Goal: Navigation & Orientation: Understand site structure

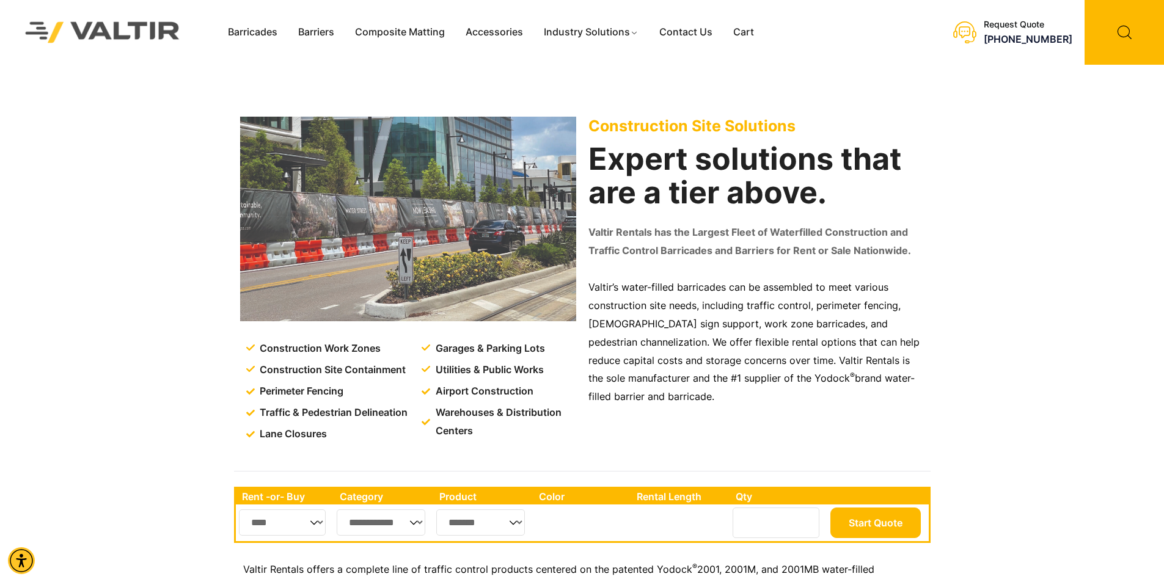
scroll to position [122, 0]
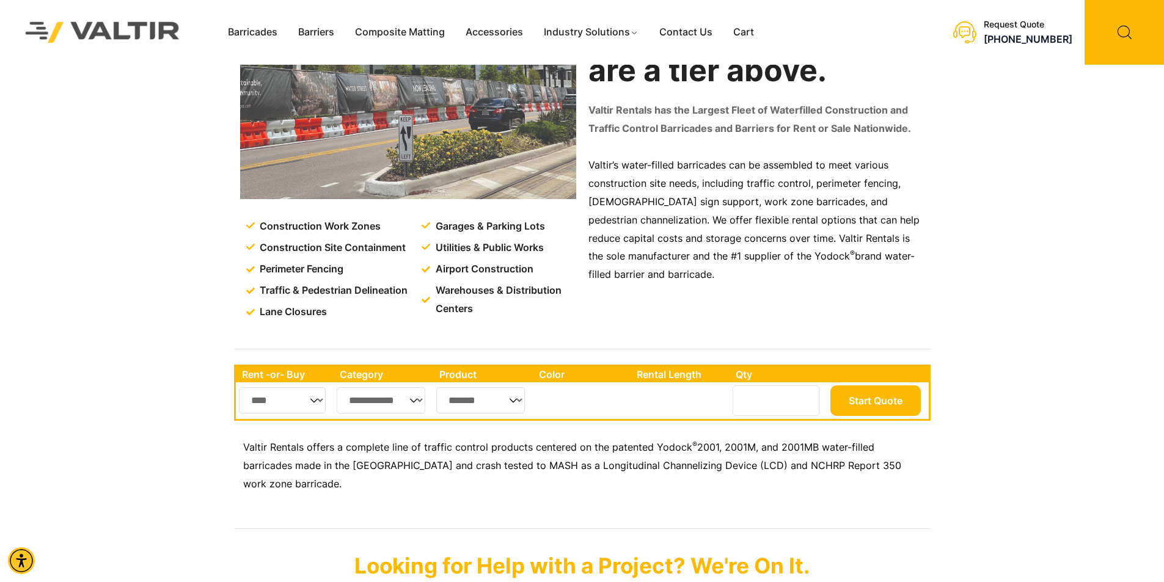
click at [511, 401] on select "*******" at bounding box center [480, 400] width 89 height 26
click at [467, 400] on select "*******" at bounding box center [480, 400] width 89 height 26
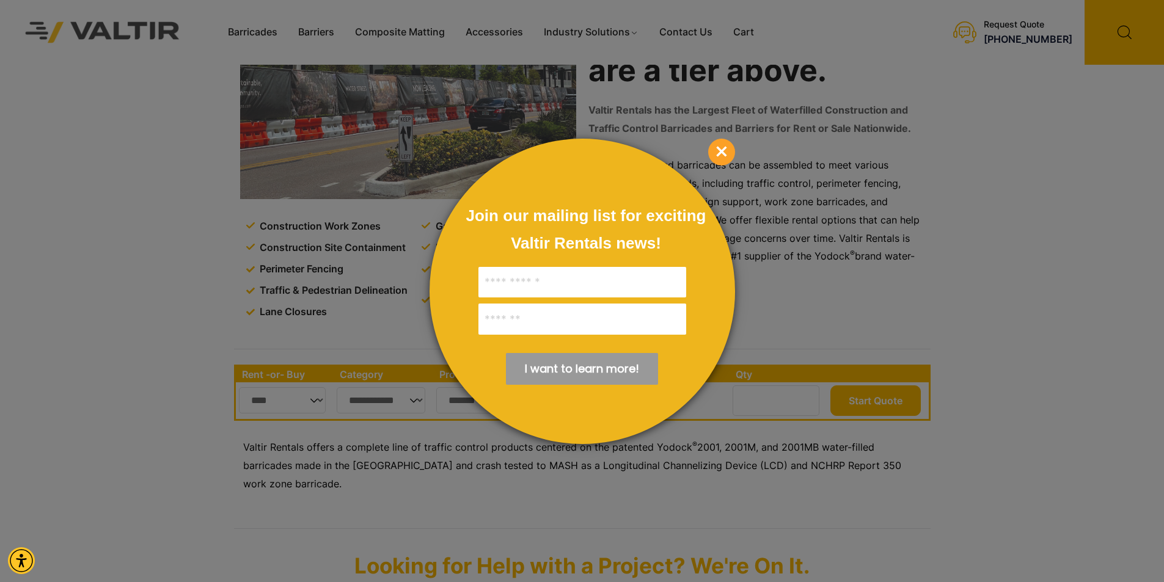
click at [729, 153] on span "×" at bounding box center [721, 152] width 27 height 27
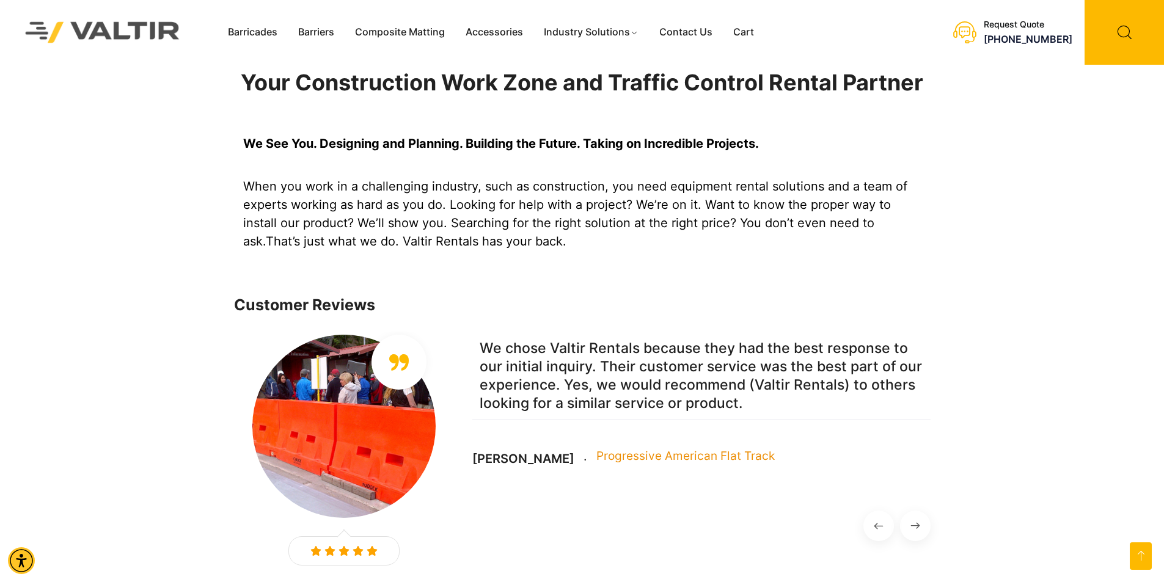
scroll to position [855, 0]
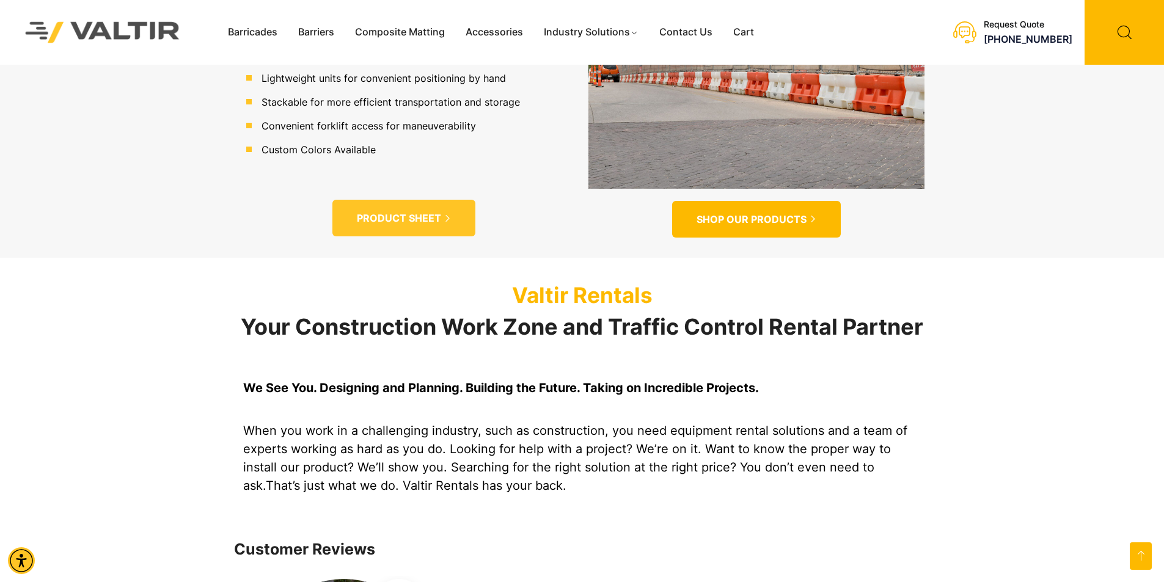
click at [767, 209] on link "SHOP OUR PRODUCTS" at bounding box center [756, 219] width 169 height 37
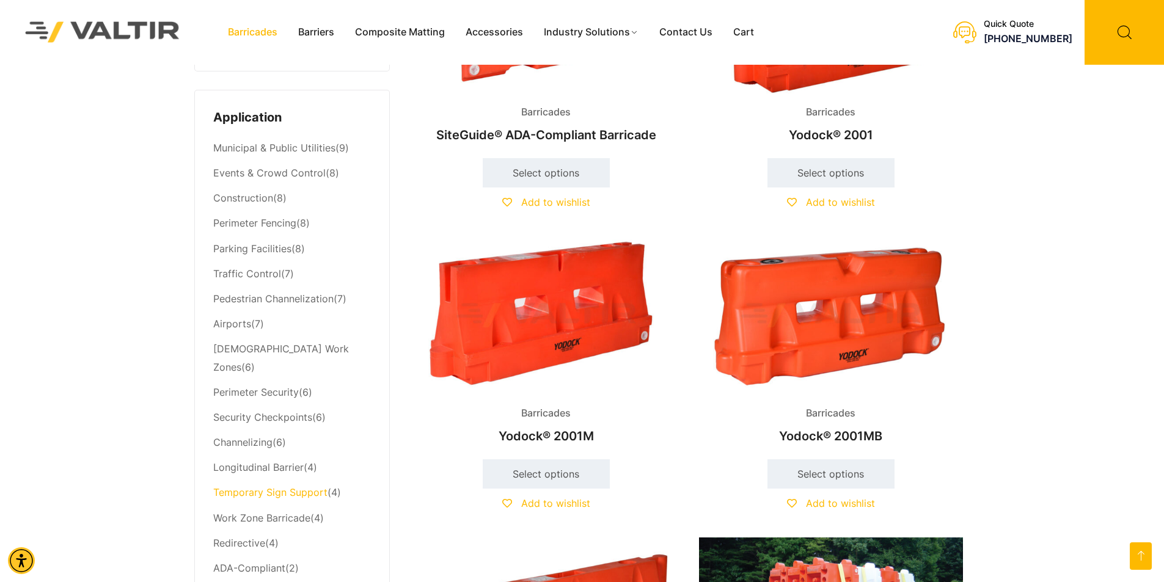
scroll to position [428, 0]
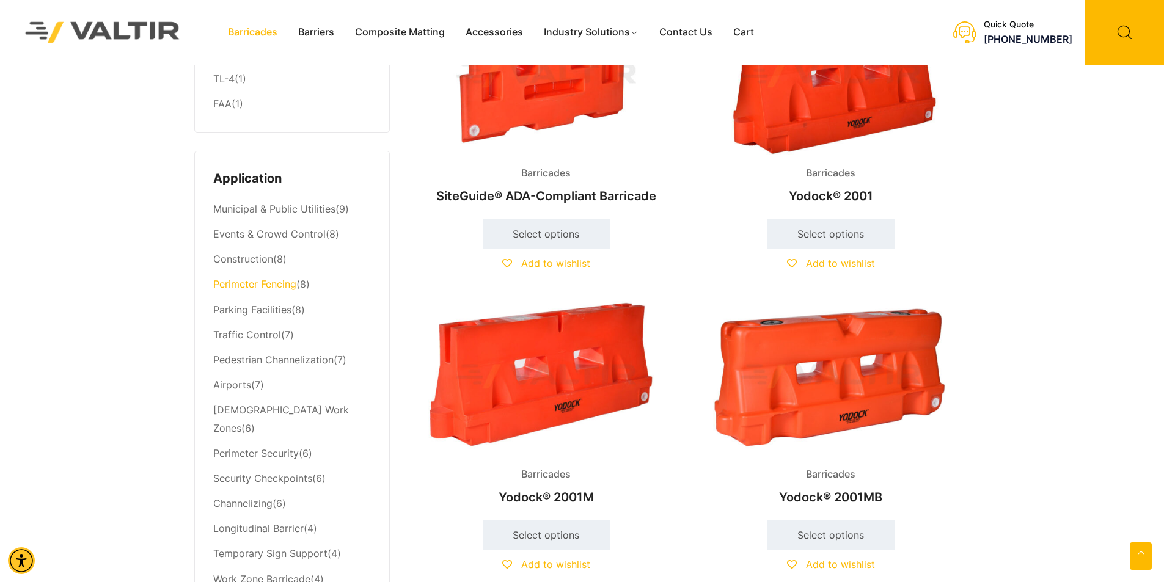
click at [244, 290] on link "Perimeter Fencing" at bounding box center [254, 284] width 83 height 12
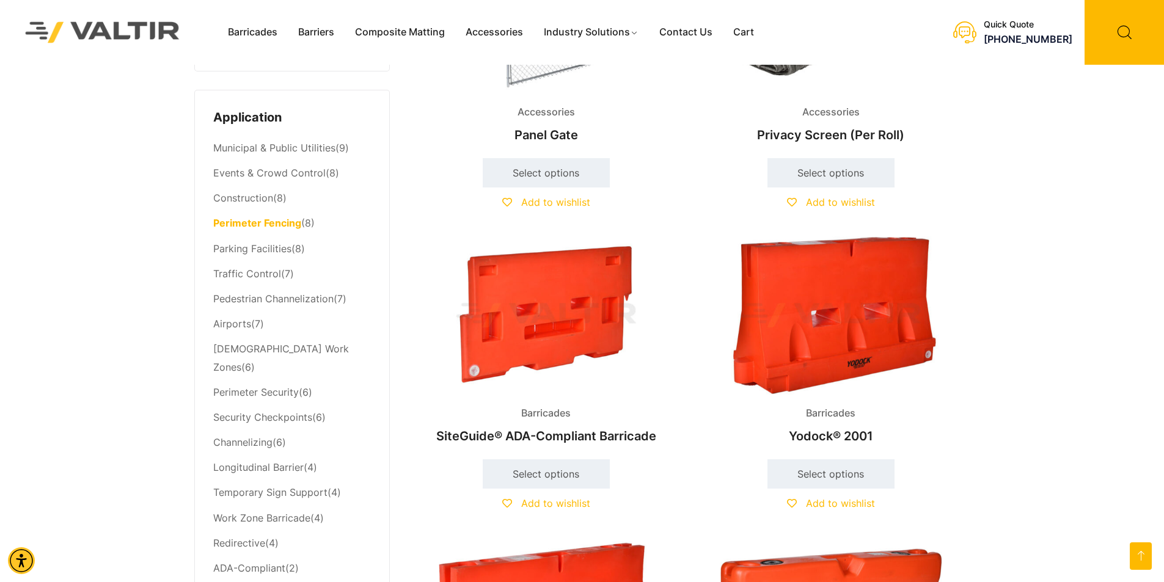
scroll to position [733, 0]
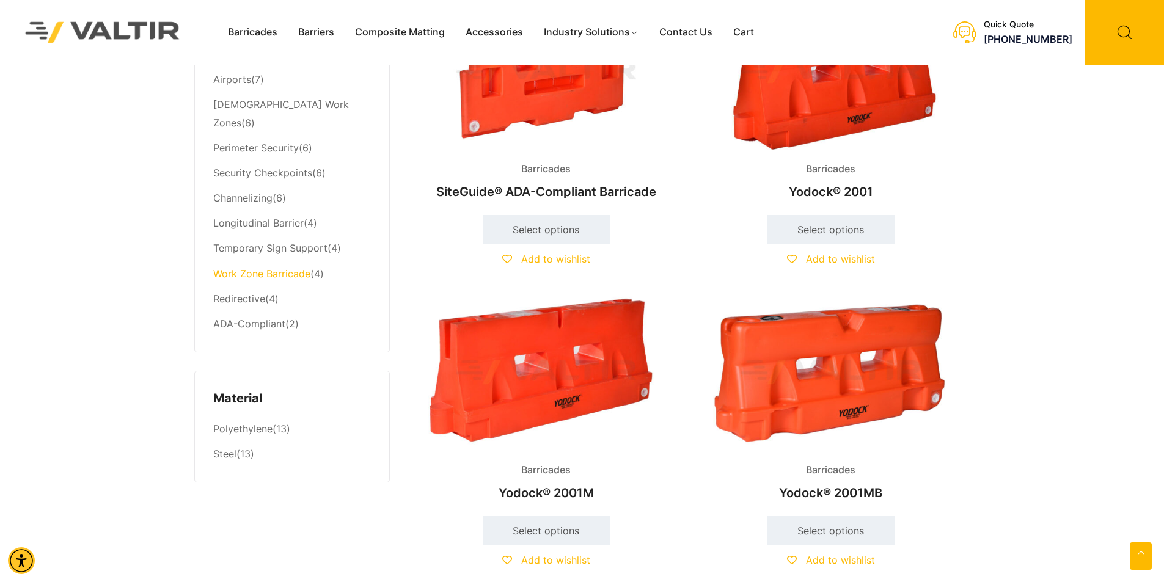
click at [263, 268] on link "Work Zone Barricade" at bounding box center [261, 274] width 97 height 12
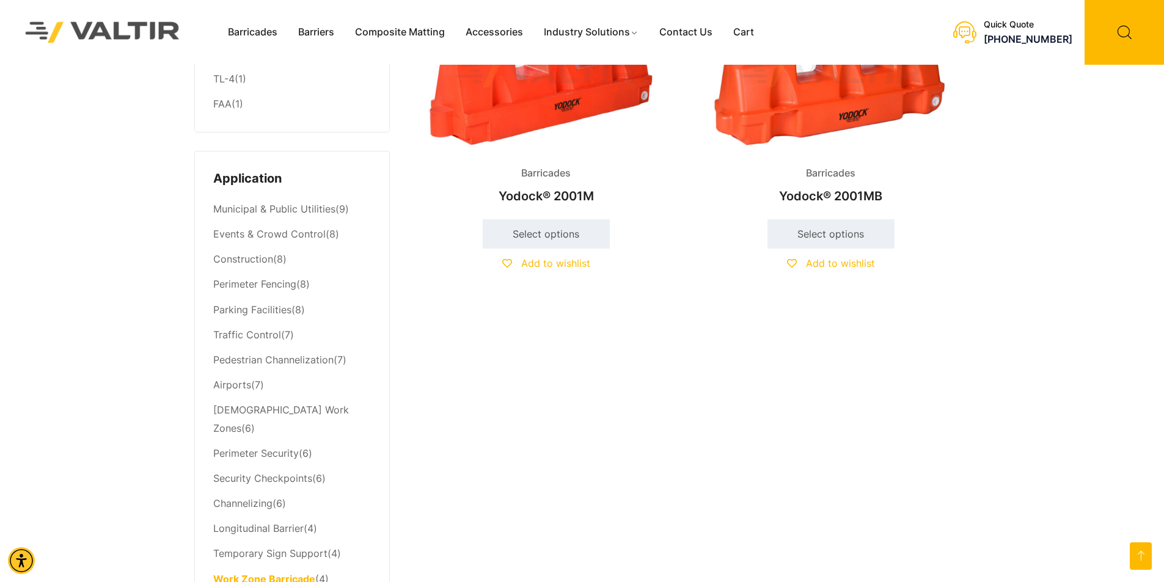
scroll to position [672, 0]
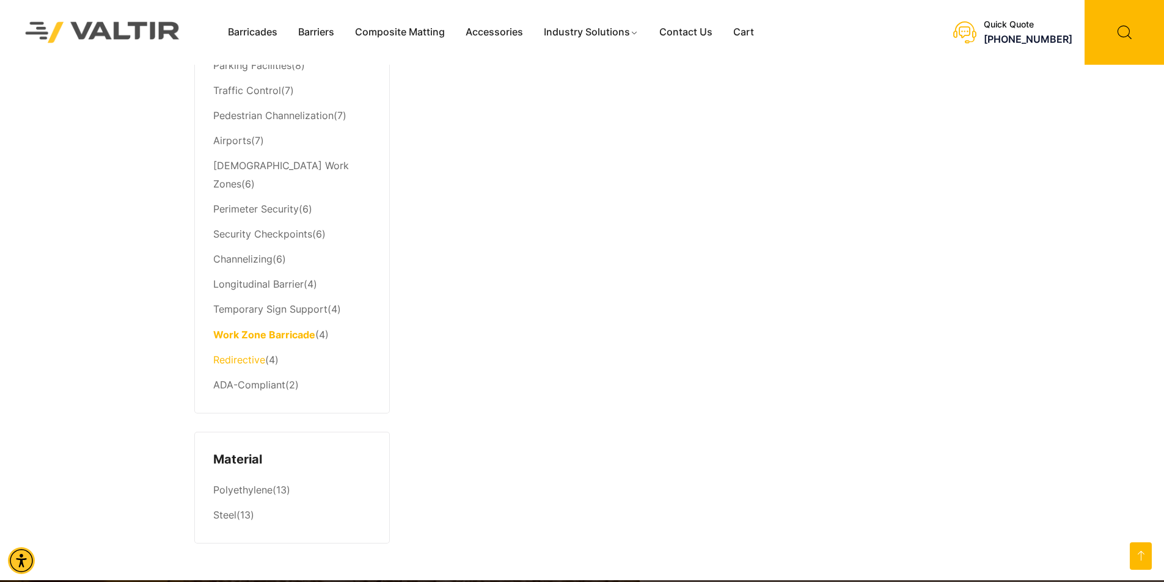
click at [240, 354] on link "Redirective" at bounding box center [239, 360] width 52 height 12
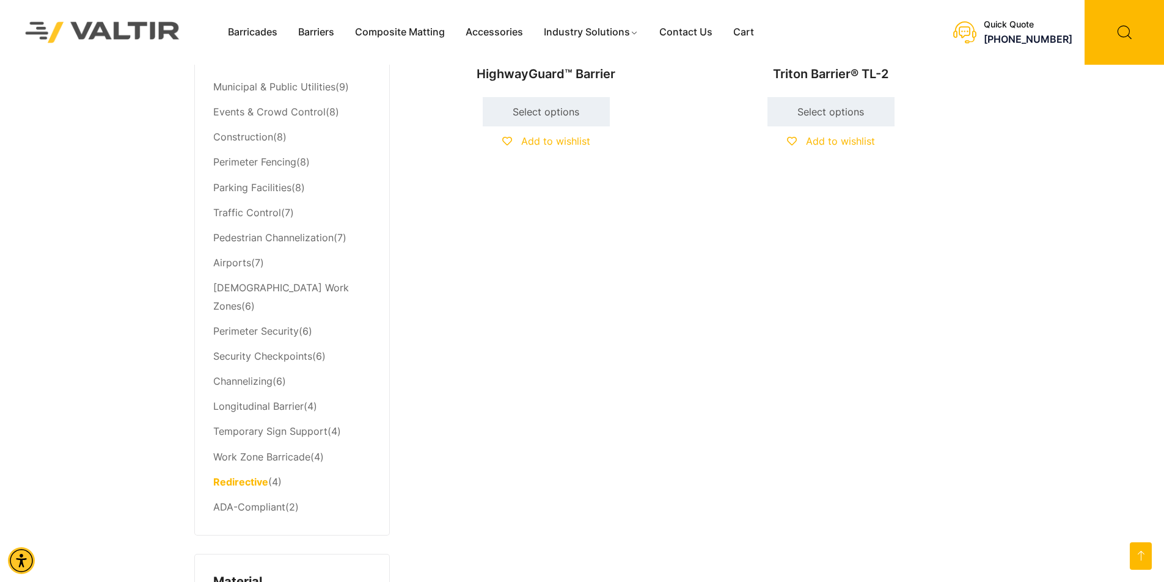
scroll to position [611, 0]
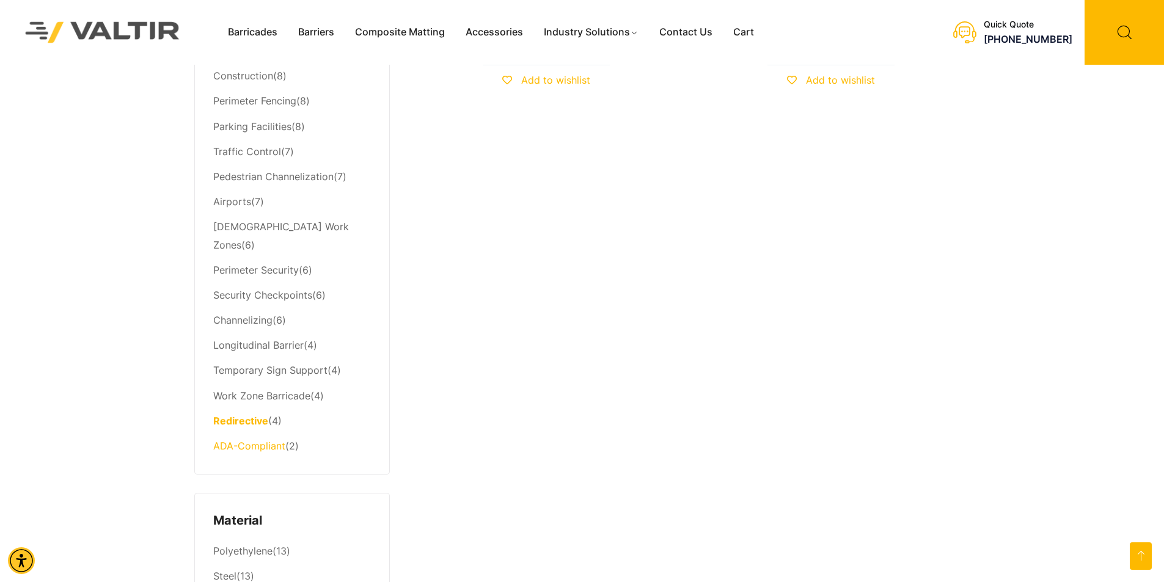
click at [256, 440] on link "ADA-Compliant" at bounding box center [249, 446] width 72 height 12
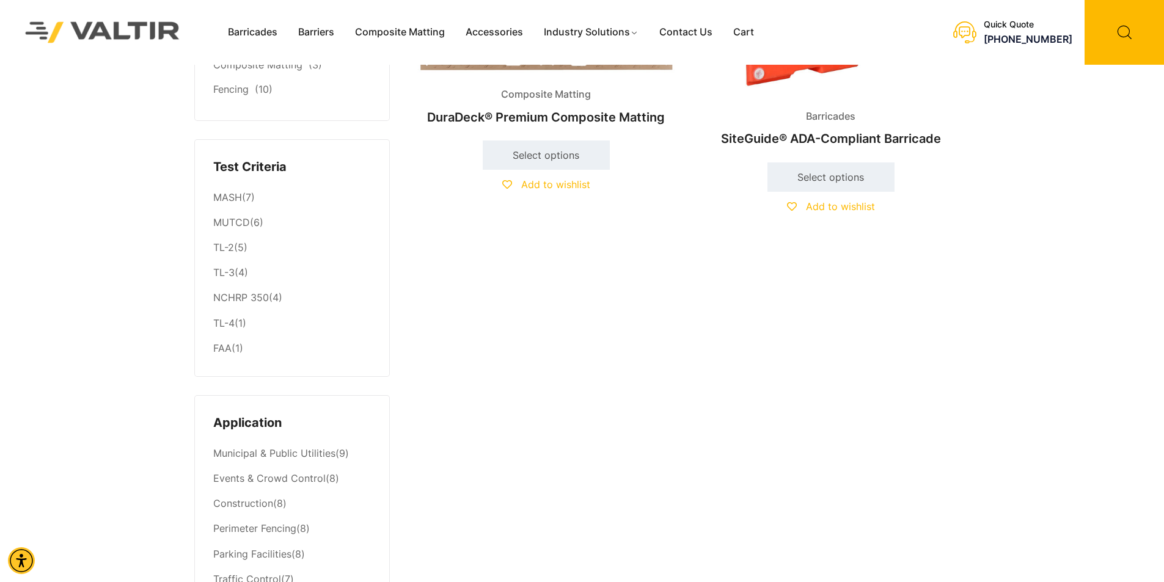
scroll to position [244, 0]
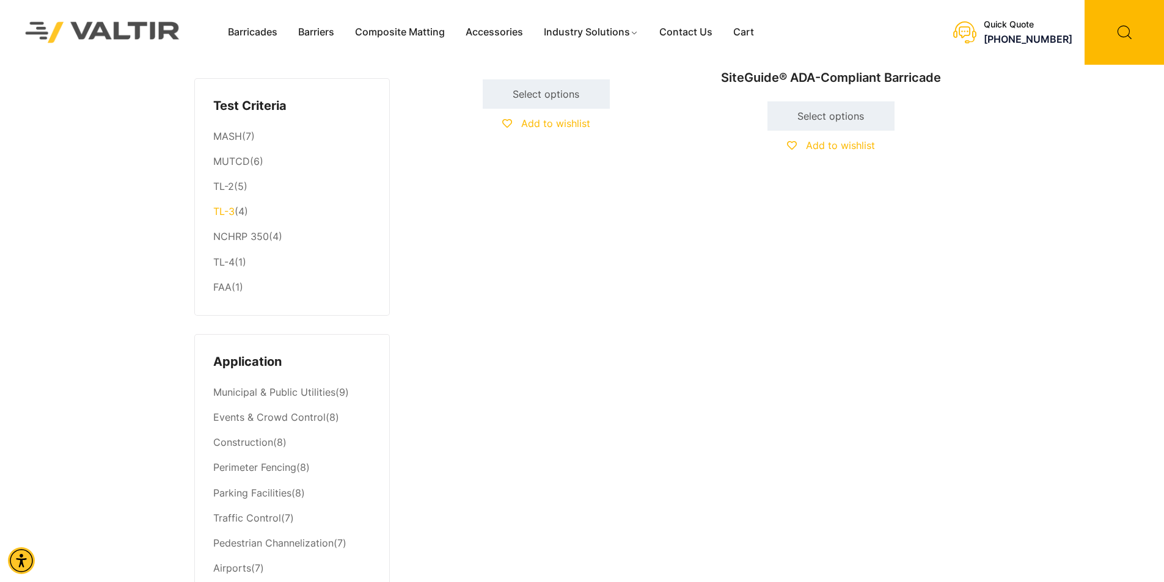
click at [219, 213] on link "TL-3" at bounding box center [223, 211] width 21 height 12
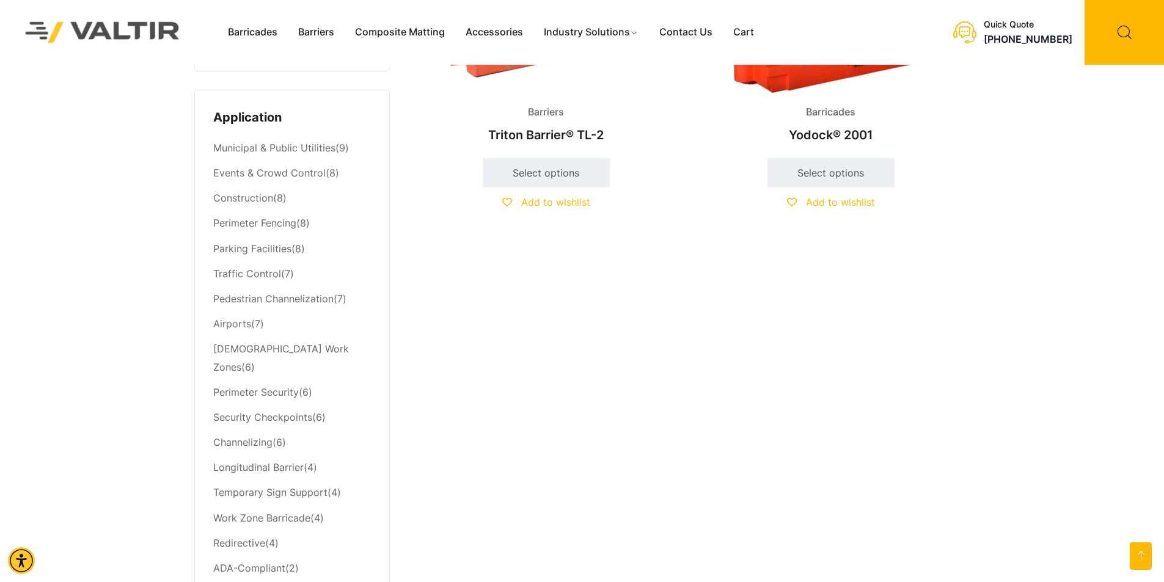
scroll to position [550, 0]
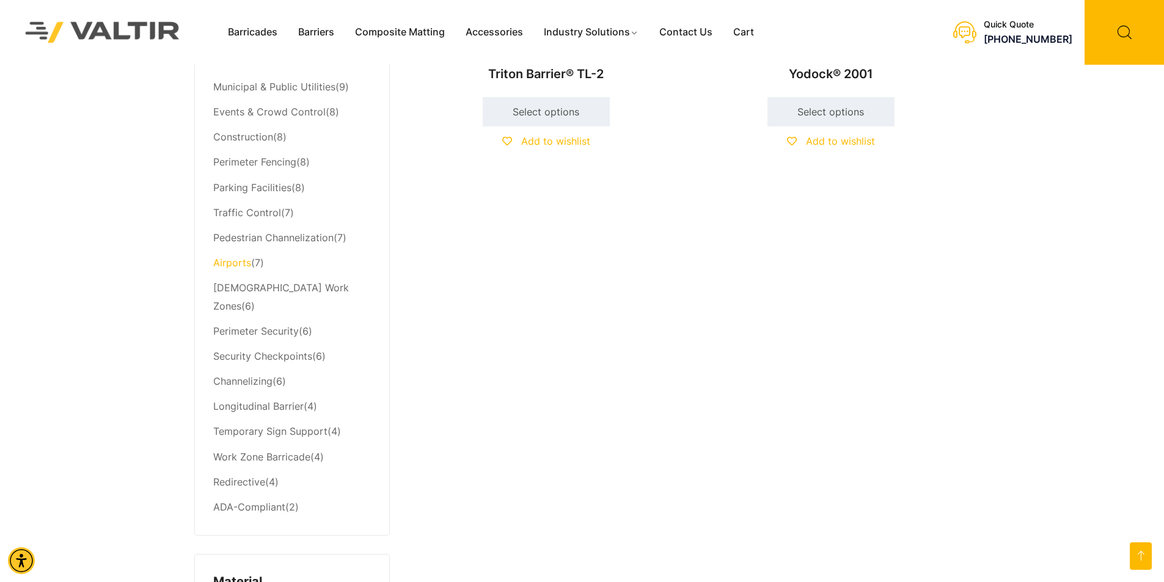
click at [239, 266] on link "Airports" at bounding box center [232, 263] width 38 height 12
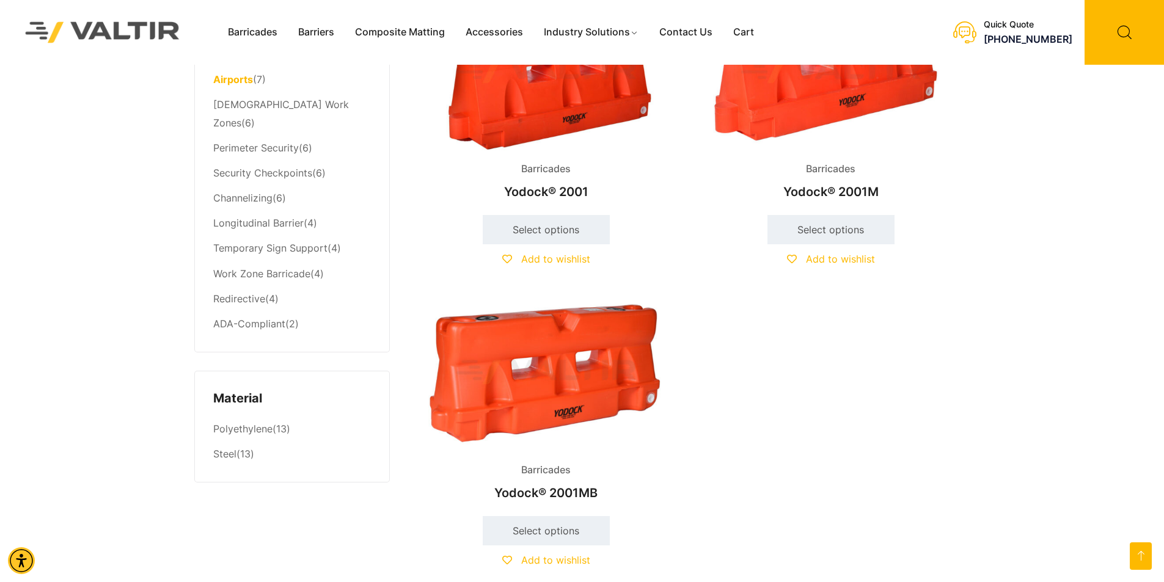
scroll to position [855, 0]
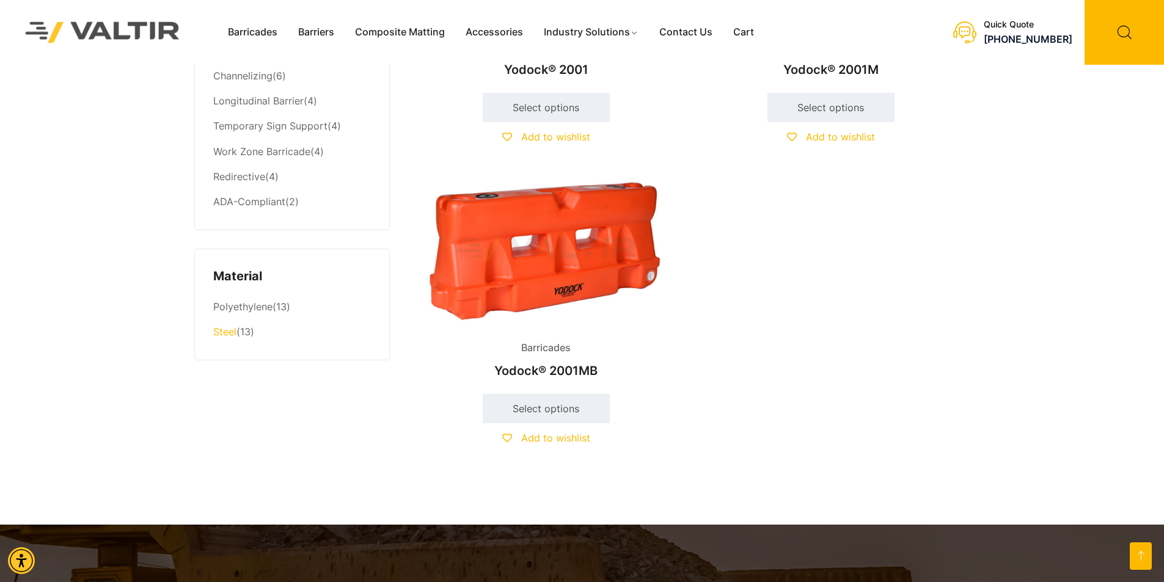
click at [231, 326] on link "Steel" at bounding box center [224, 332] width 23 height 12
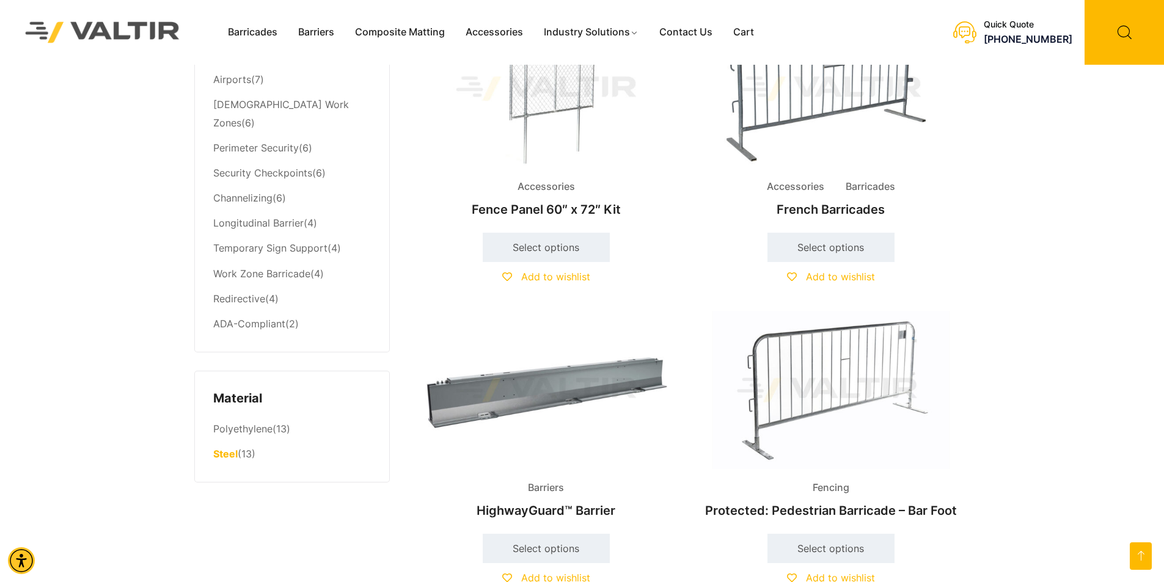
scroll to position [428, 0]
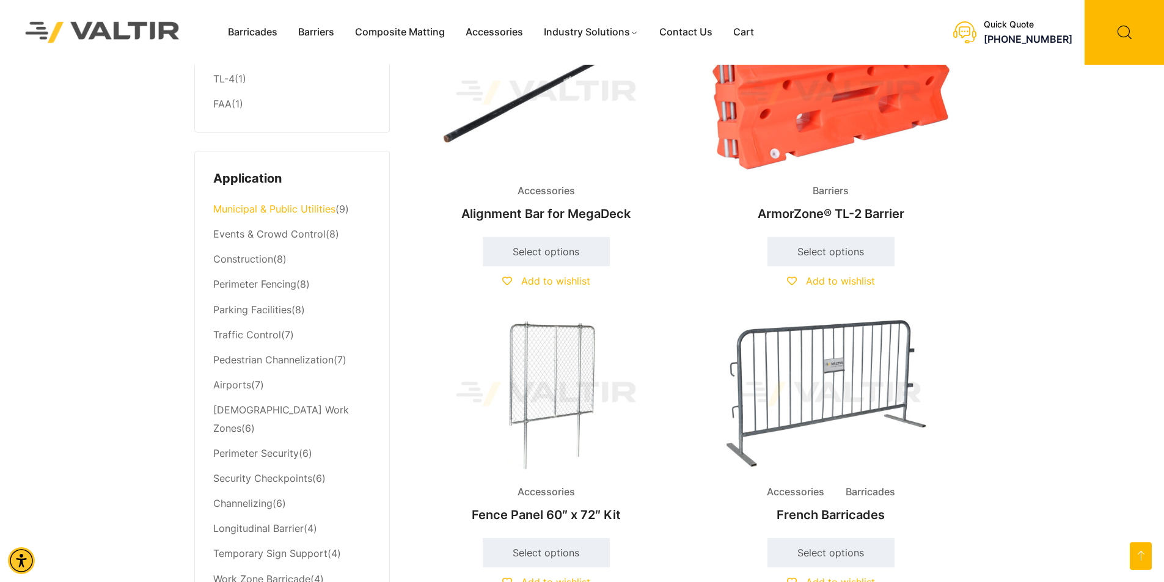
click at [277, 214] on link "Municipal & Public Utilities" at bounding box center [274, 209] width 122 height 12
click at [296, 240] on link "Events & Crowd Control" at bounding box center [269, 234] width 112 height 12
click at [246, 336] on link "Traffic Control" at bounding box center [247, 335] width 68 height 12
